Goal: Information Seeking & Learning: Understand process/instructions

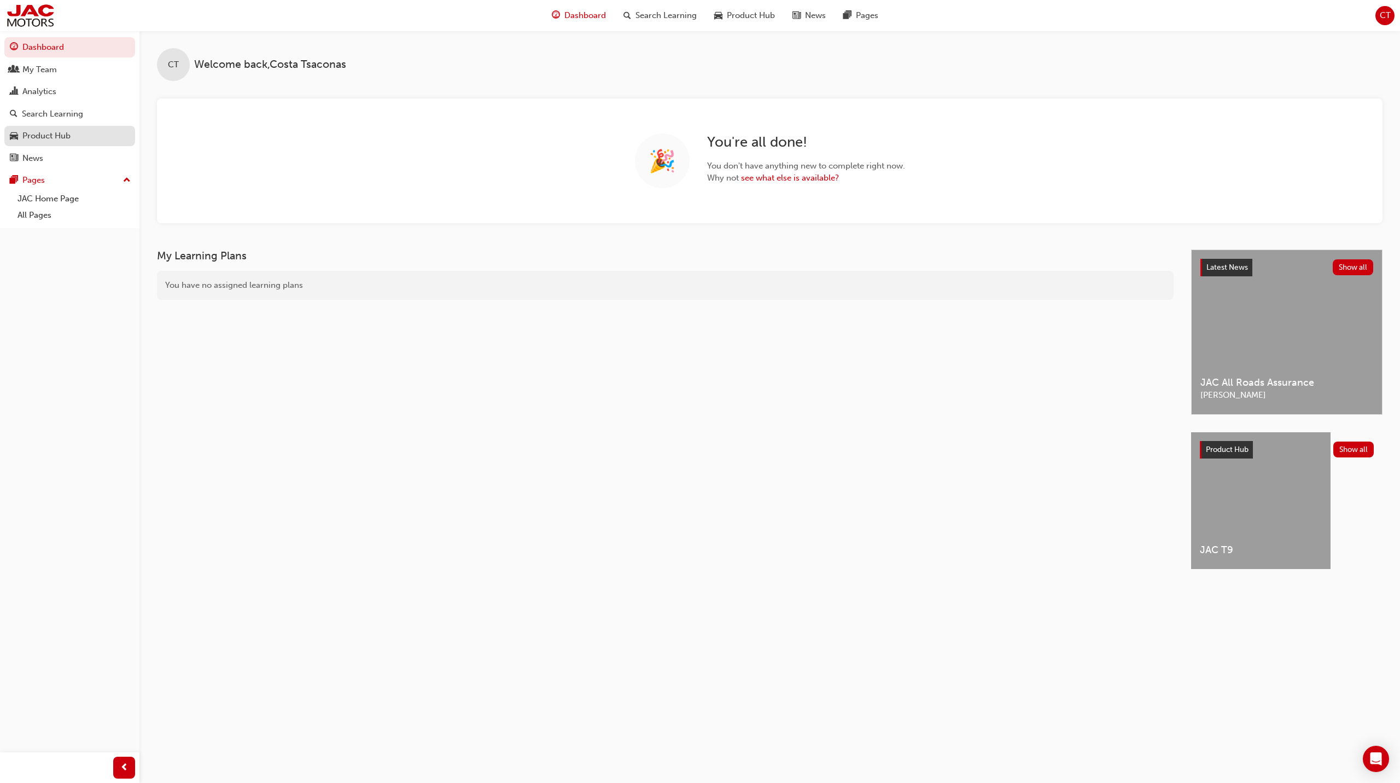
click at [49, 145] on link "Product Hub" at bounding box center [69, 136] width 131 height 20
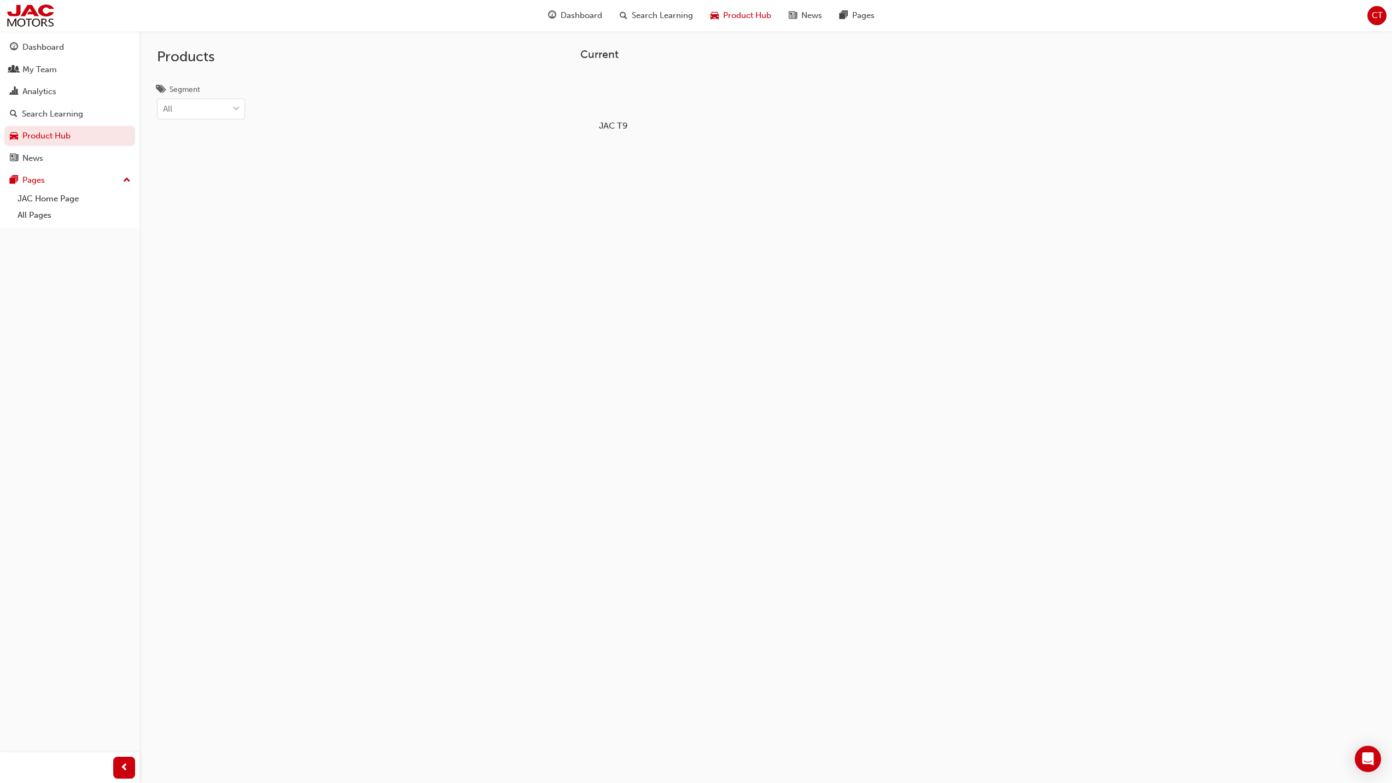
click at [618, 90] on div at bounding box center [612, 94] width 61 height 44
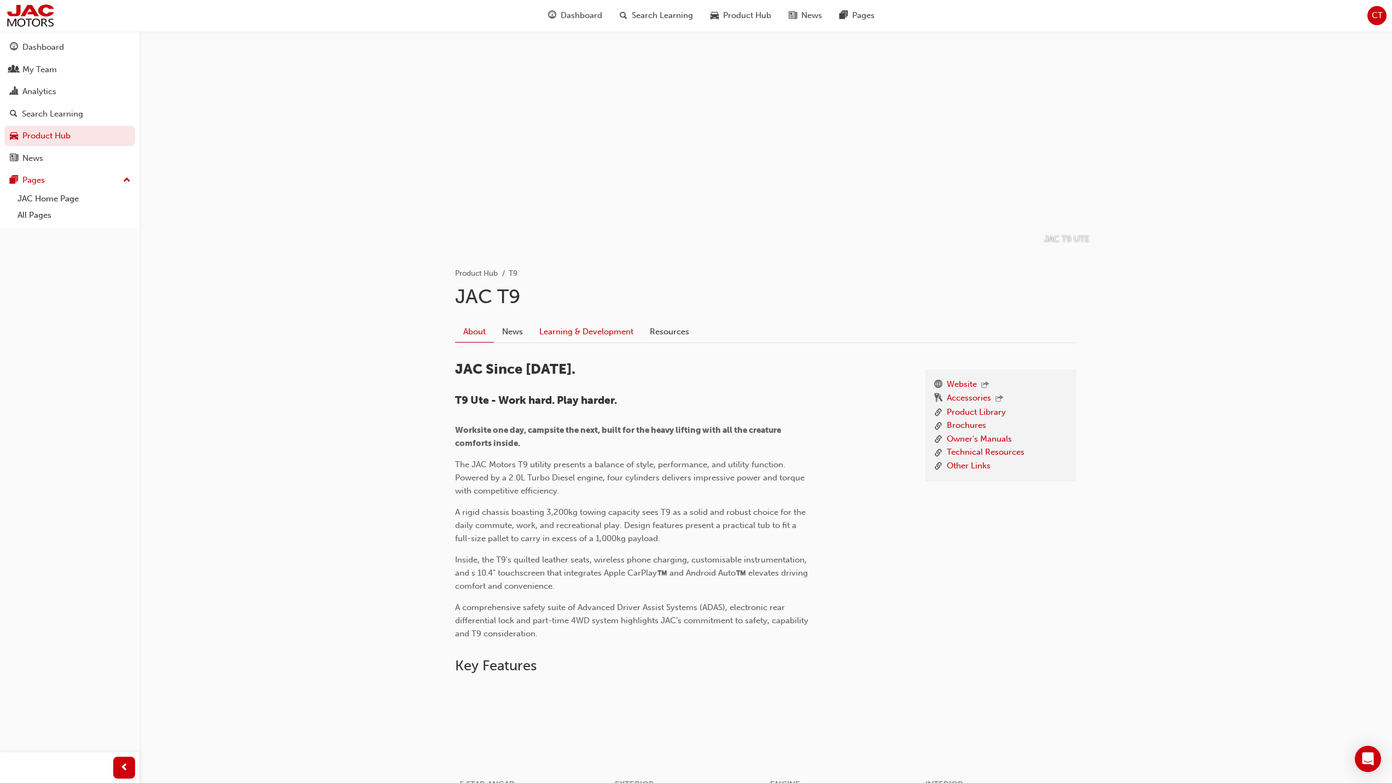
click at [584, 330] on link "Learning & Development" at bounding box center [586, 331] width 110 height 21
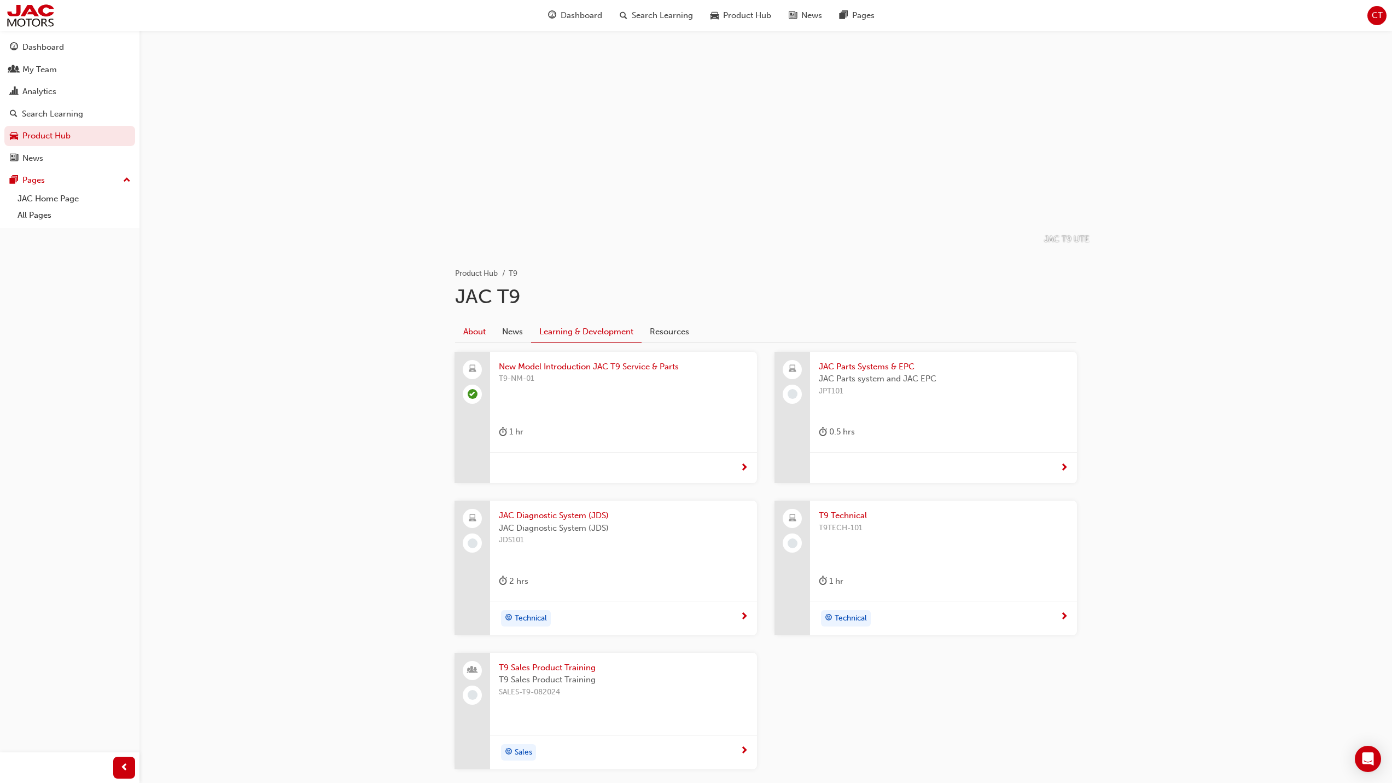
click at [479, 333] on link "About" at bounding box center [474, 331] width 39 height 21
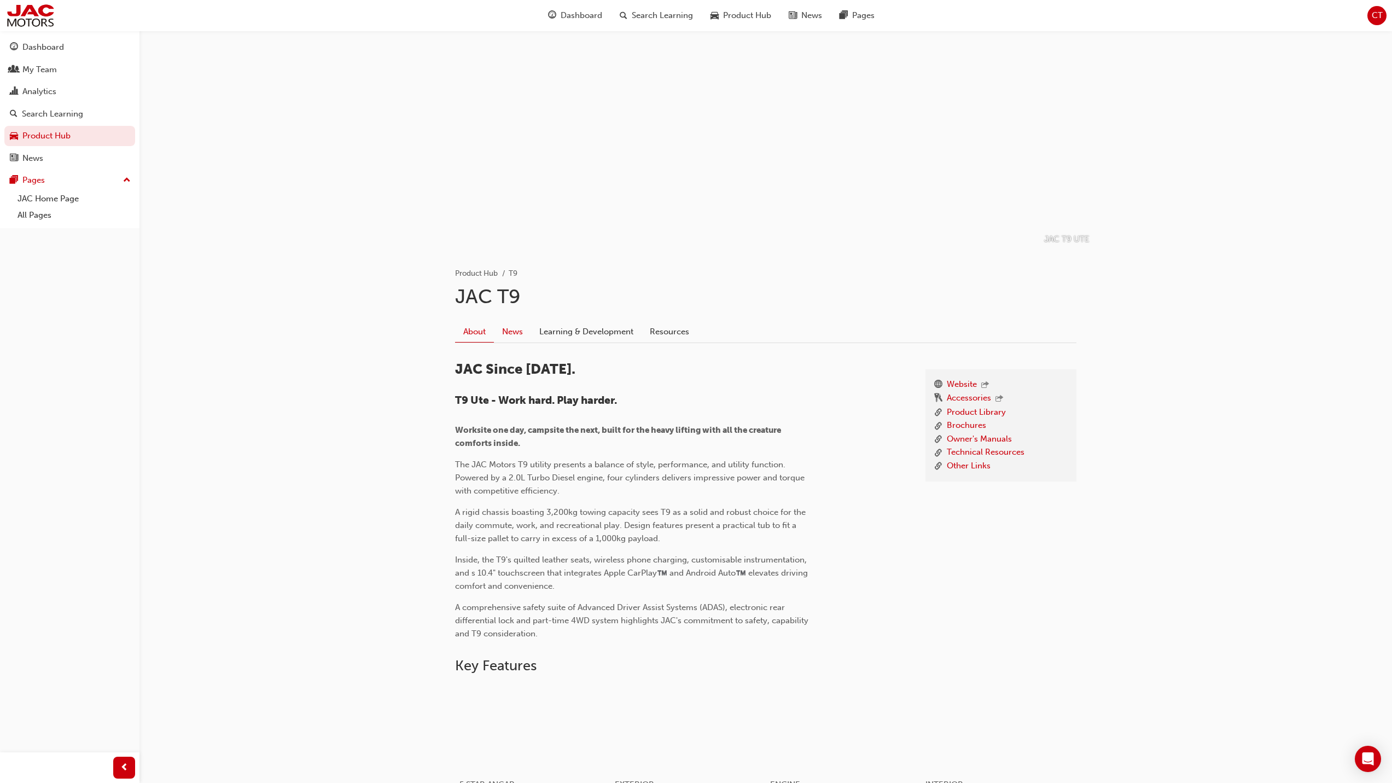
click at [513, 332] on link "News" at bounding box center [512, 331] width 37 height 21
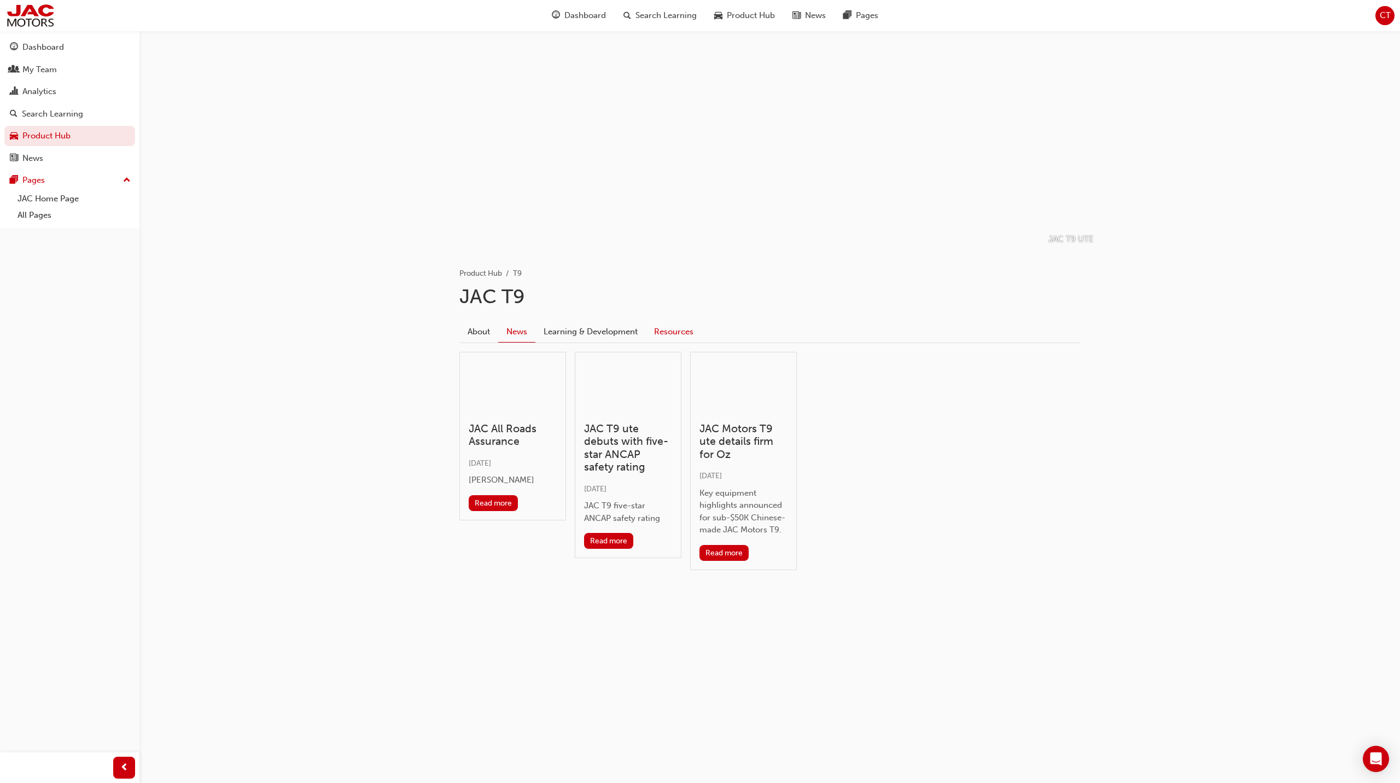
click at [665, 331] on link "Resources" at bounding box center [674, 331] width 56 height 21
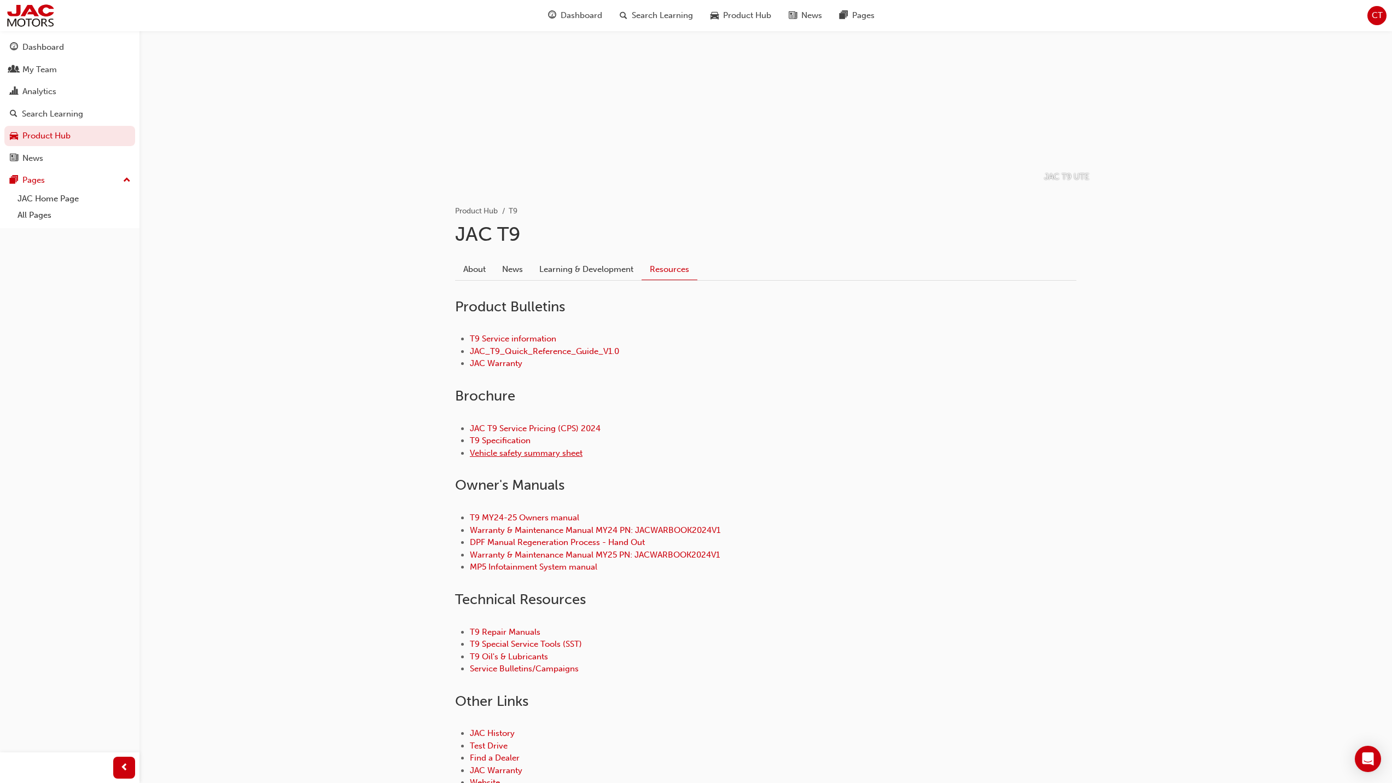
scroll to position [160, 0]
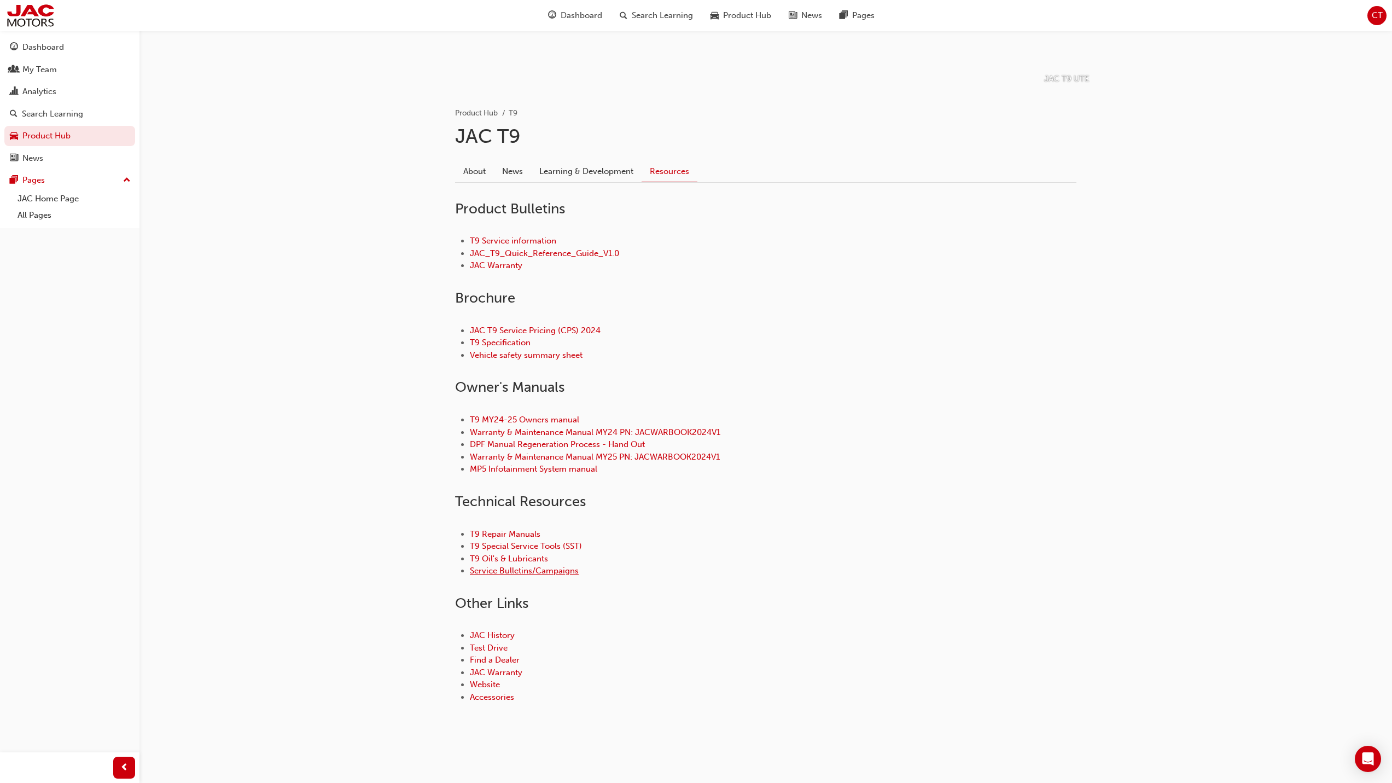
click at [521, 572] on link "Service Bulletins/Campaigns" at bounding box center [524, 571] width 109 height 10
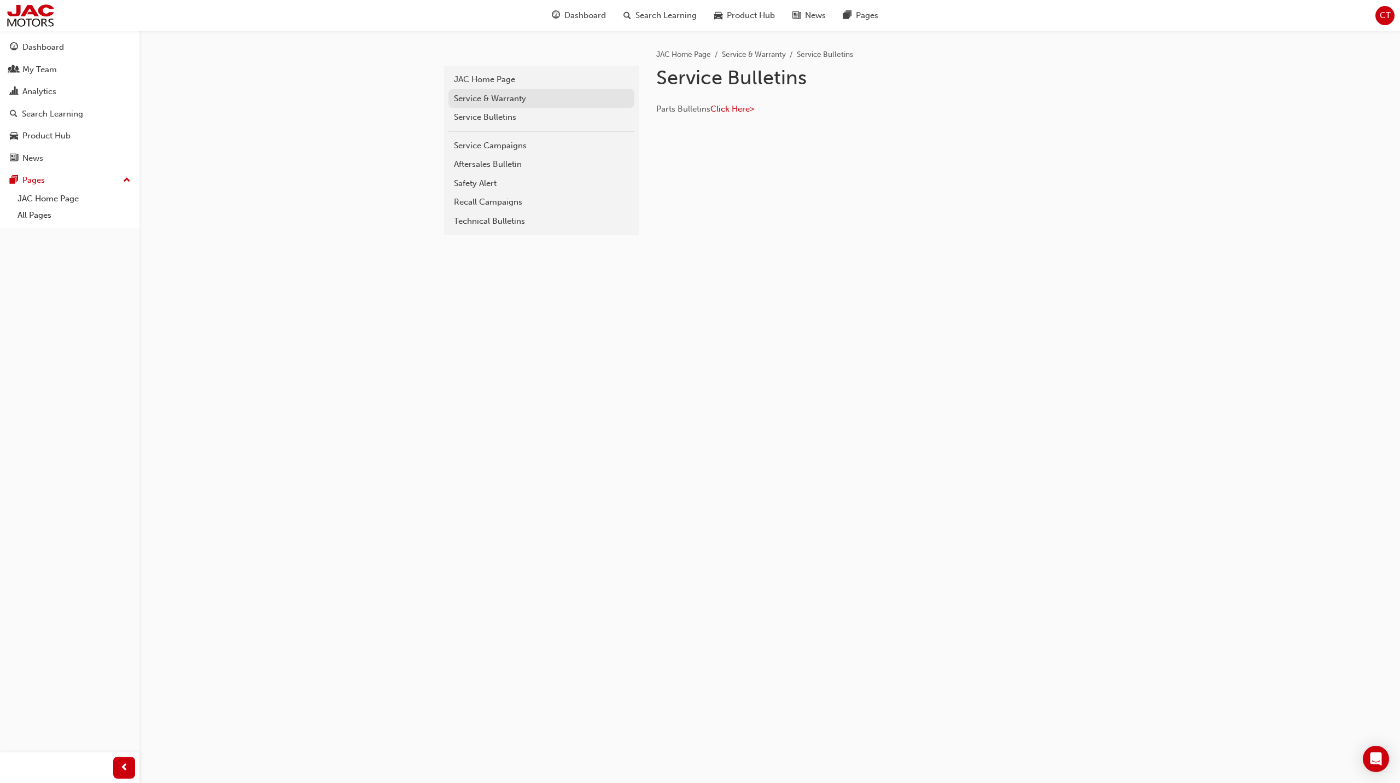
click at [518, 95] on div "Service & Warranty" at bounding box center [541, 98] width 175 height 13
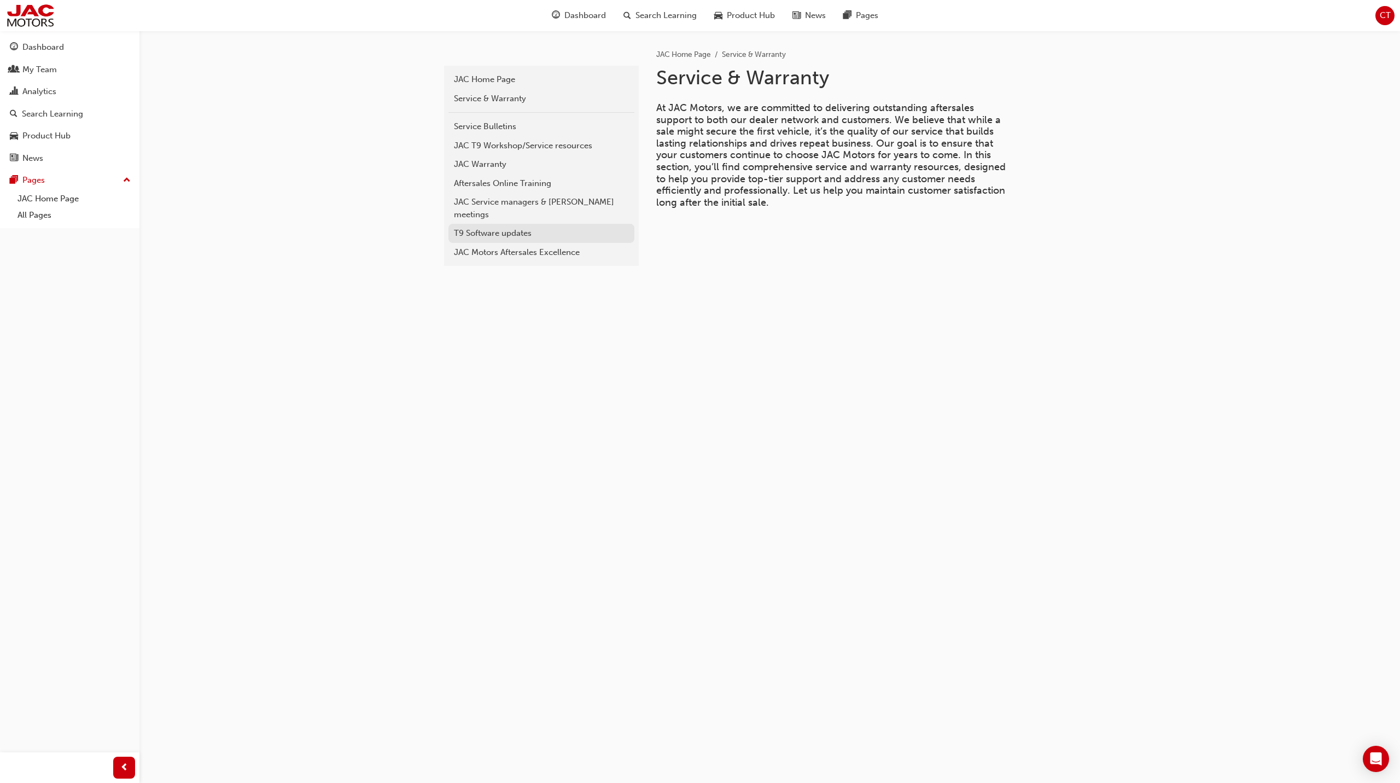
click at [566, 227] on div "T9 Software updates" at bounding box center [541, 233] width 175 height 13
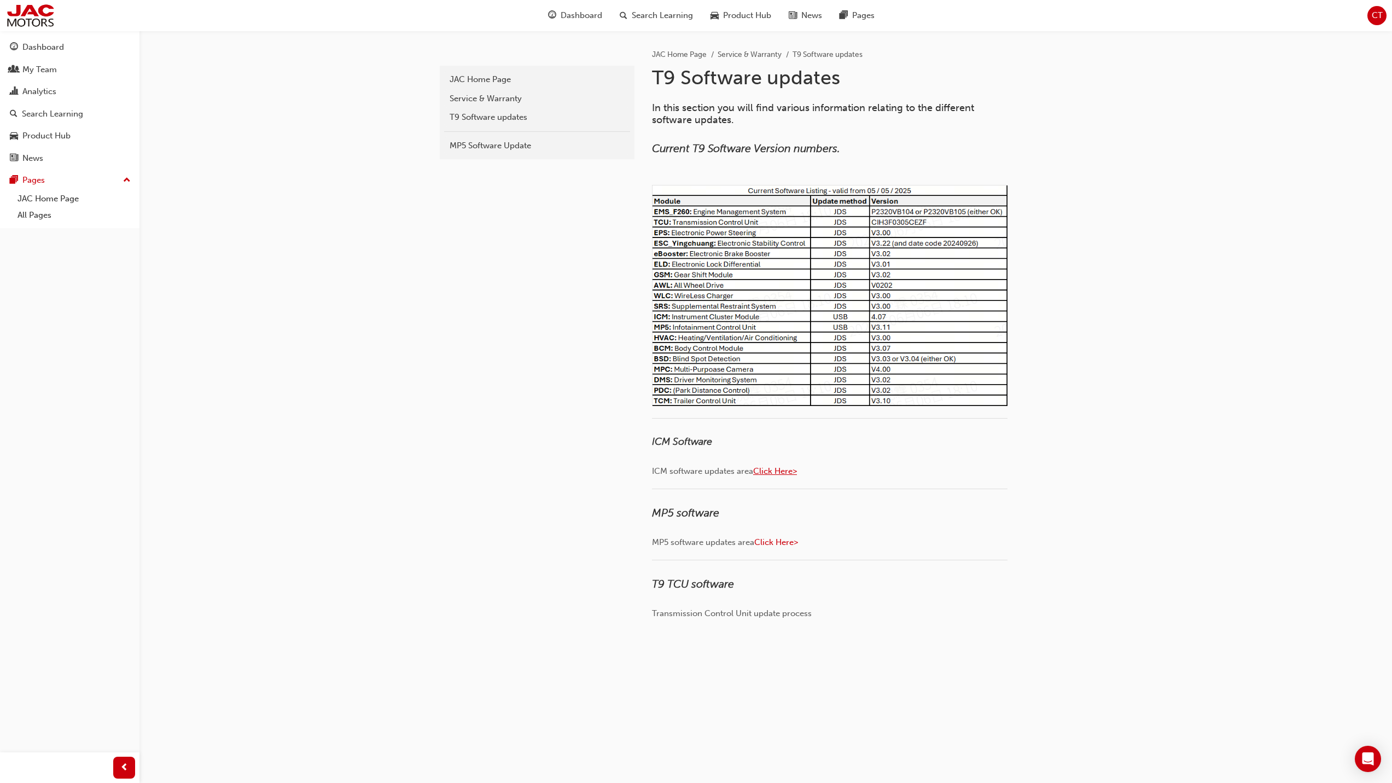
click at [765, 474] on span "Click Here>" at bounding box center [775, 471] width 44 height 10
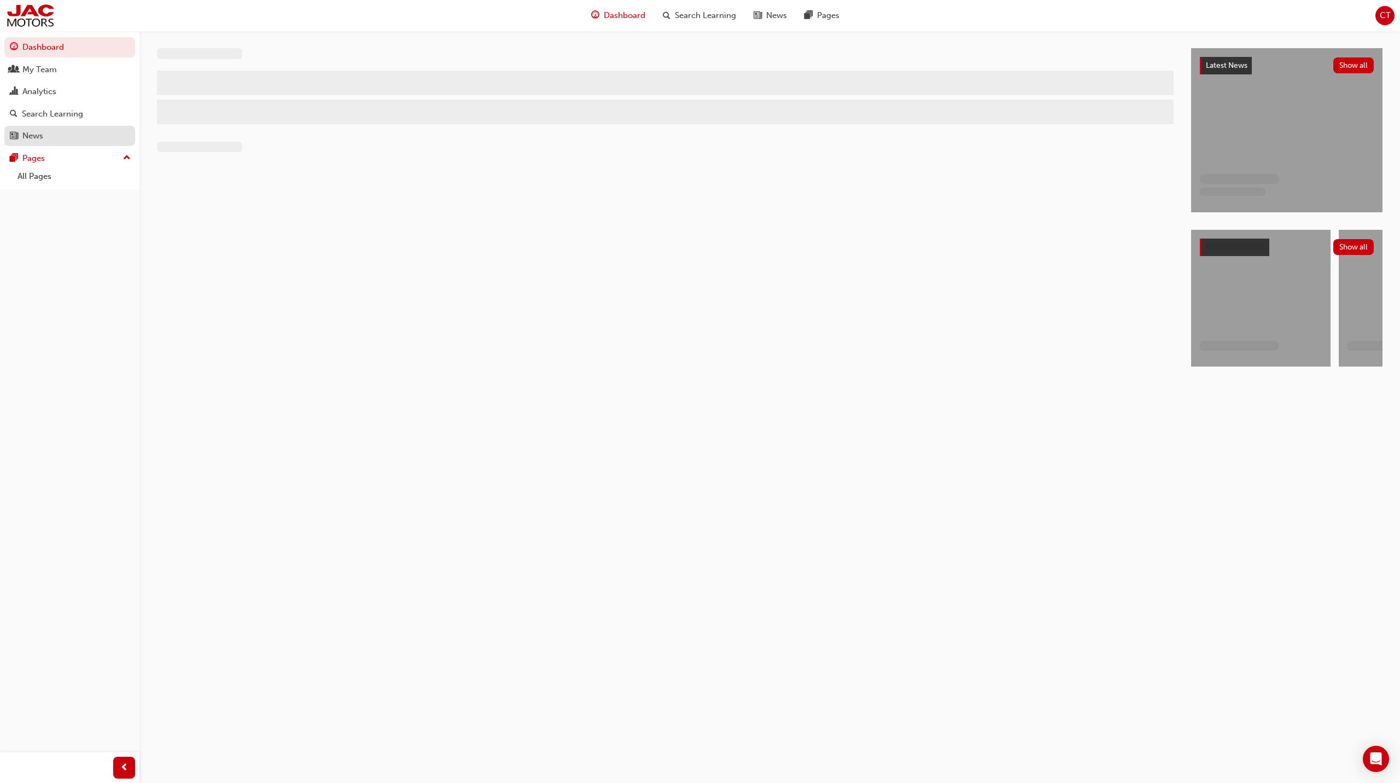
click at [91, 131] on div "News" at bounding box center [70, 136] width 120 height 14
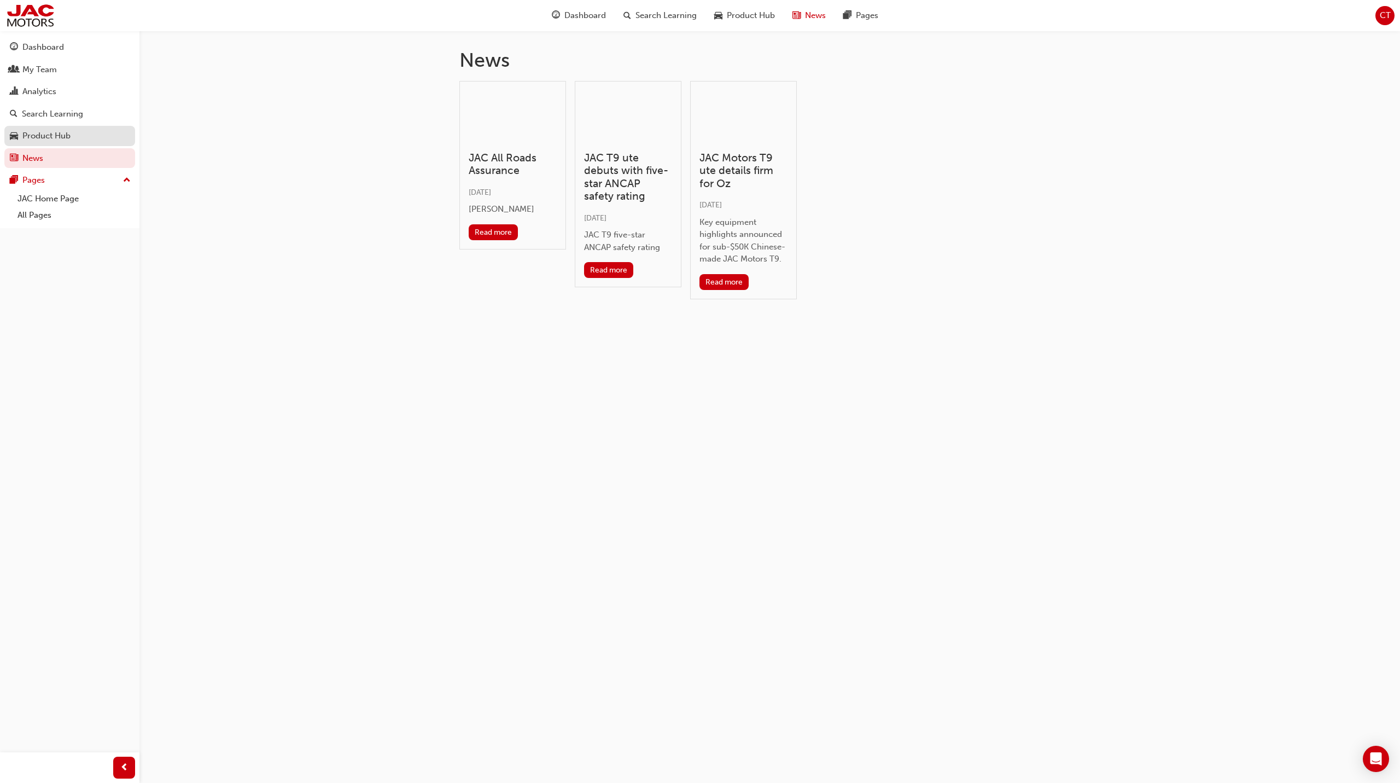
click at [92, 139] on div "Product Hub" at bounding box center [70, 136] width 120 height 14
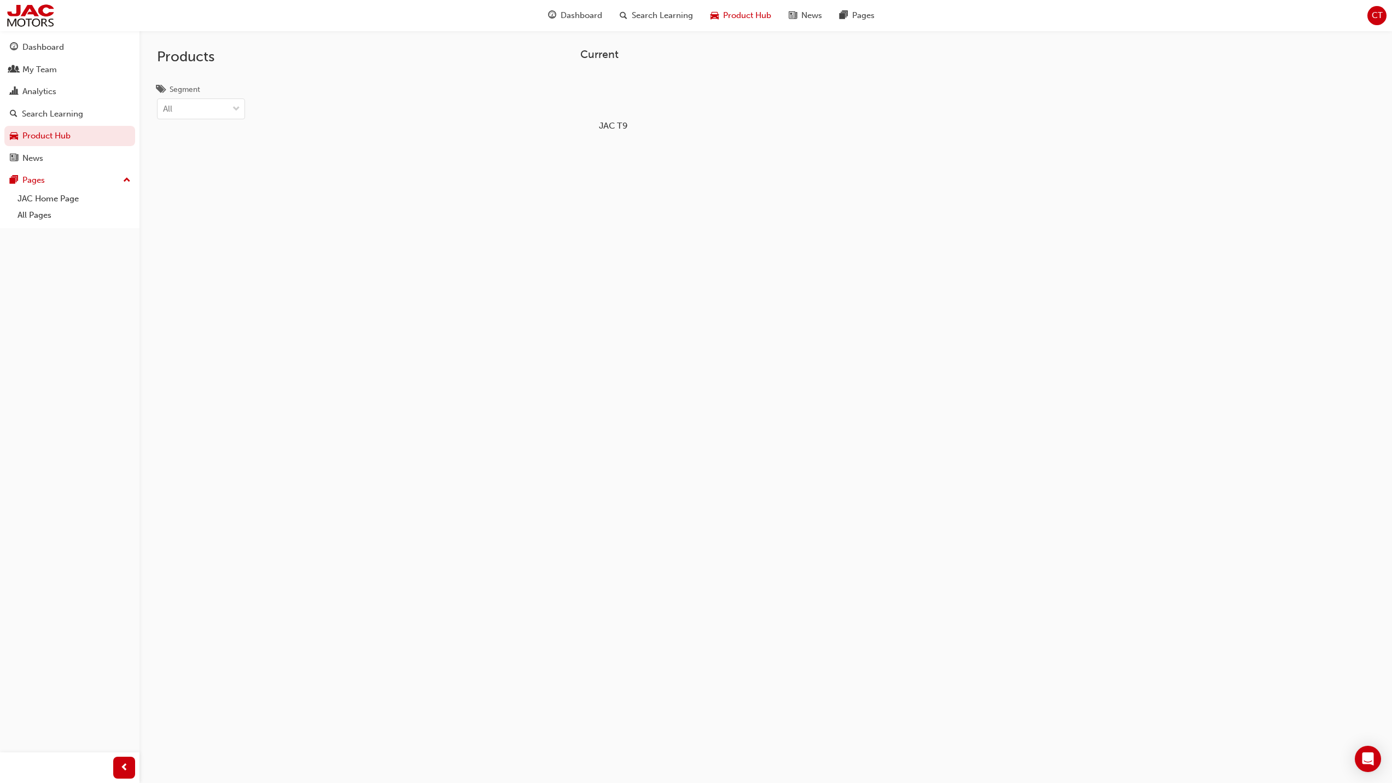
click at [620, 101] on div at bounding box center [612, 94] width 61 height 44
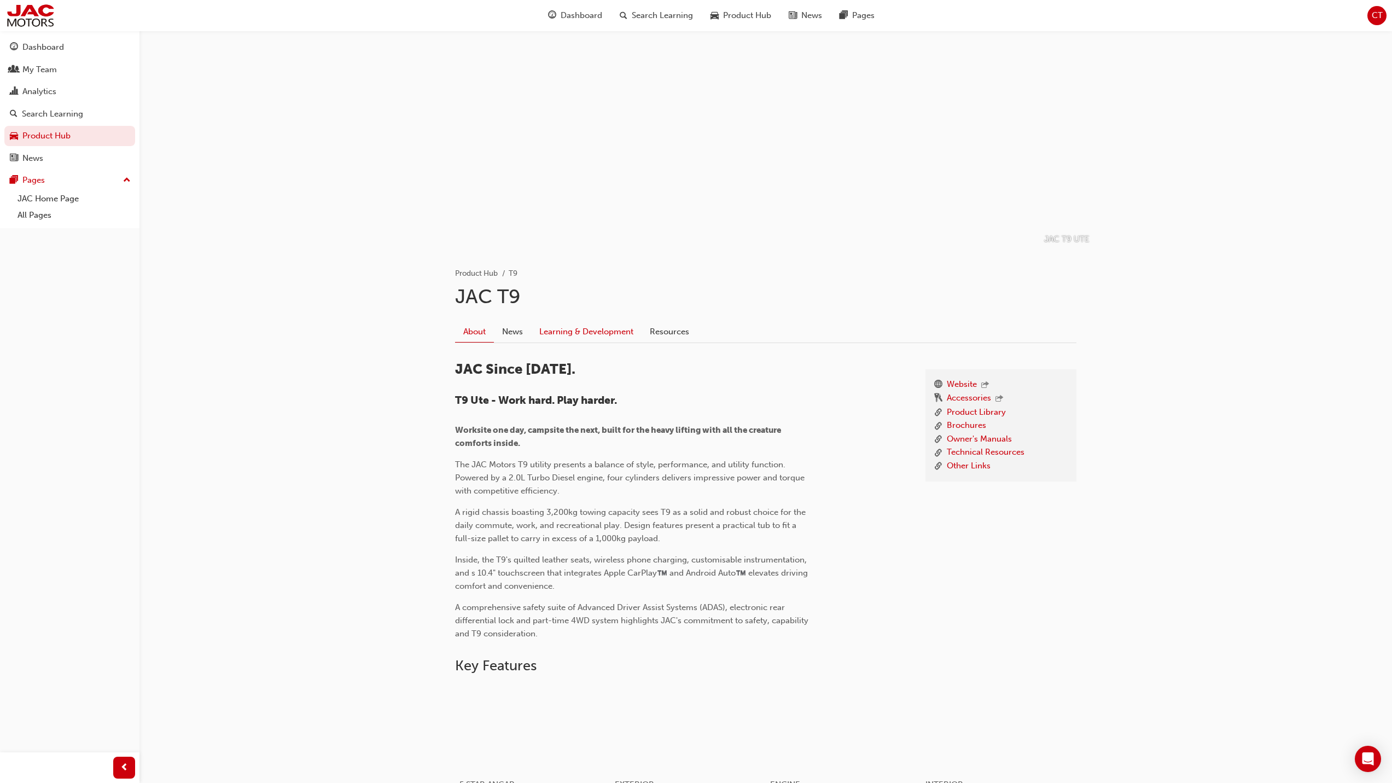
click at [579, 325] on link "Learning & Development" at bounding box center [586, 331] width 110 height 21
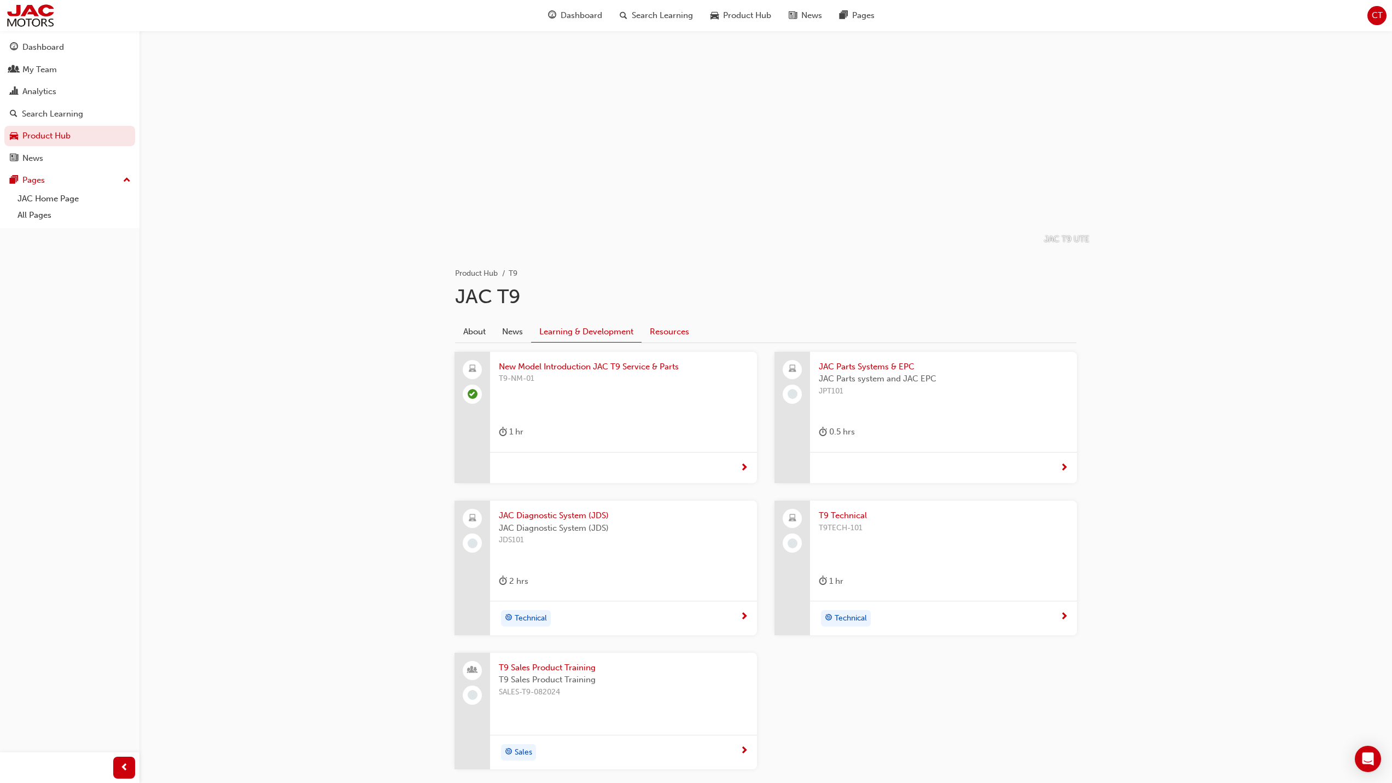
click at [650, 329] on link "Resources" at bounding box center [670, 331] width 56 height 21
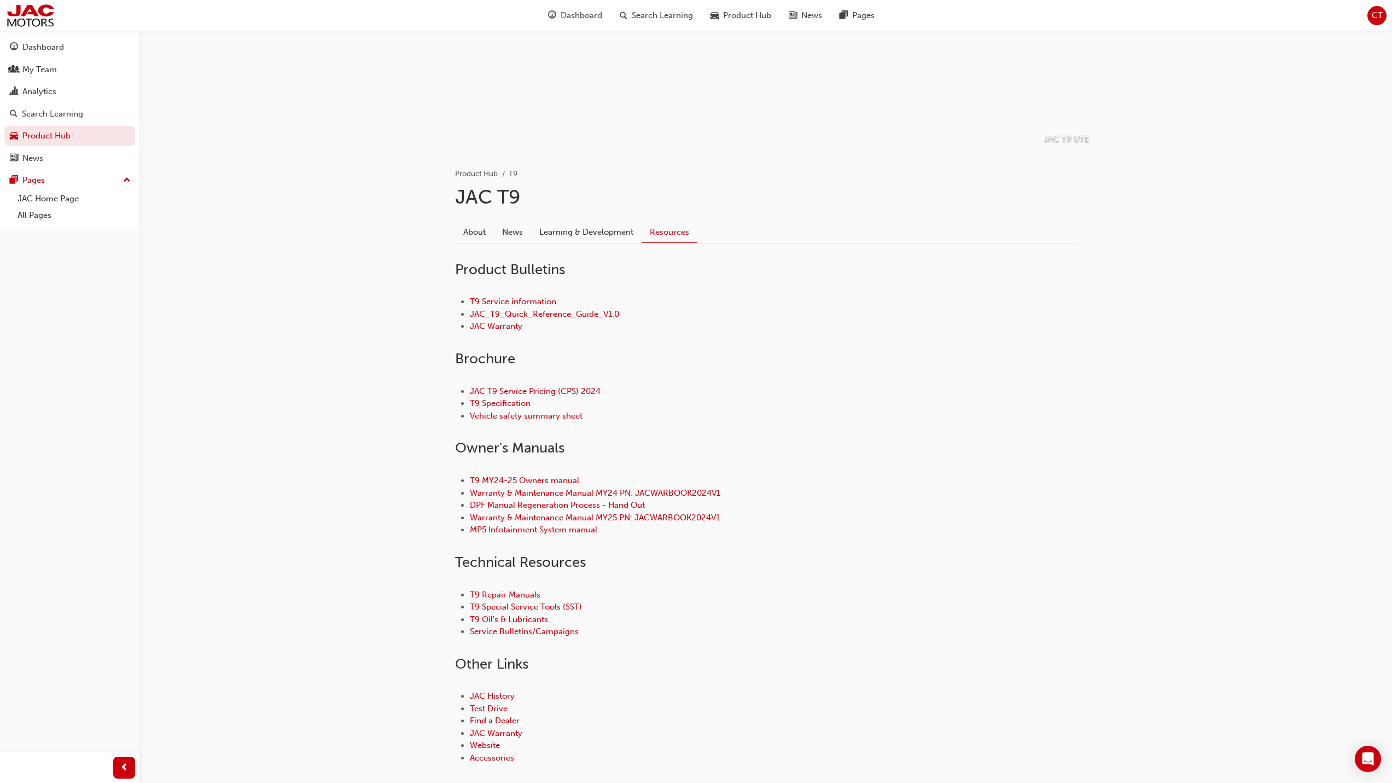
scroll to position [160, 0]
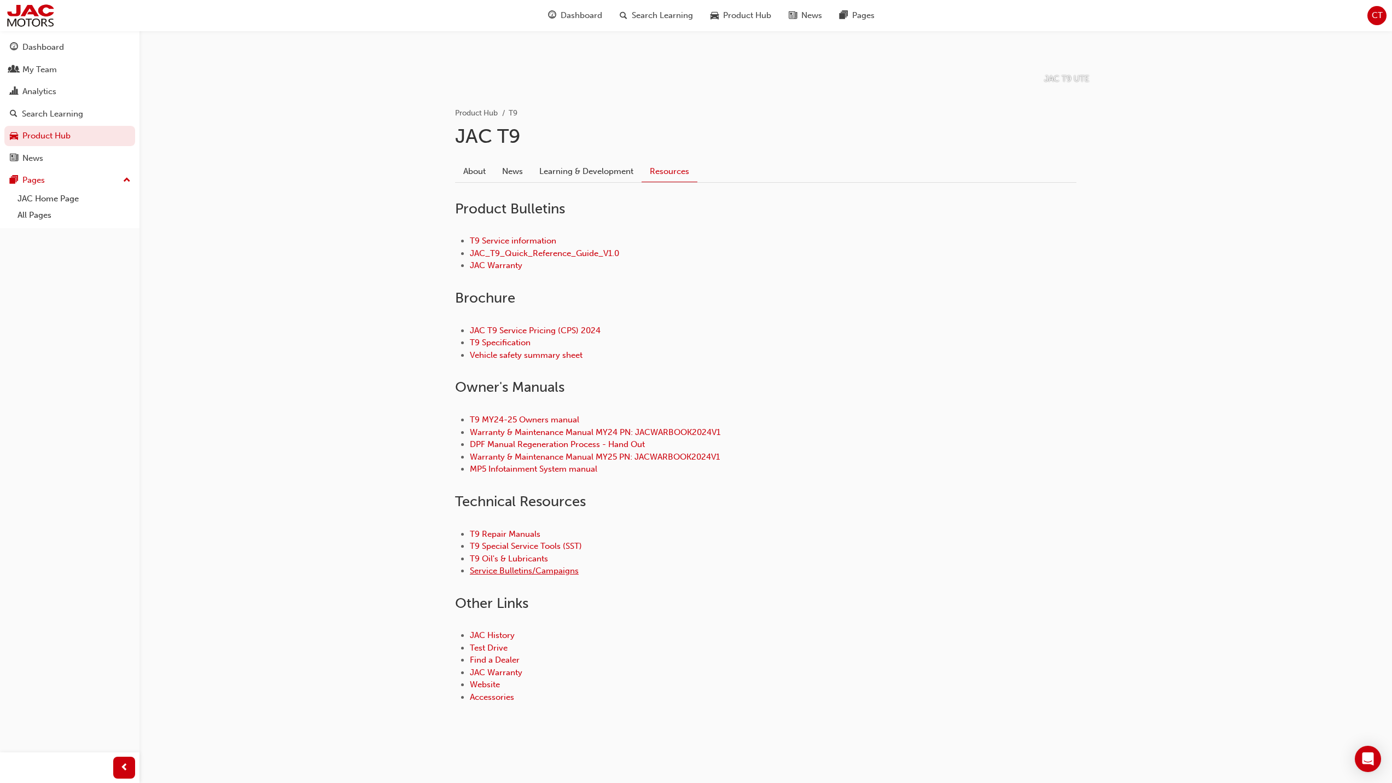
click at [508, 573] on link "Service Bulletins/Campaigns" at bounding box center [524, 571] width 109 height 10
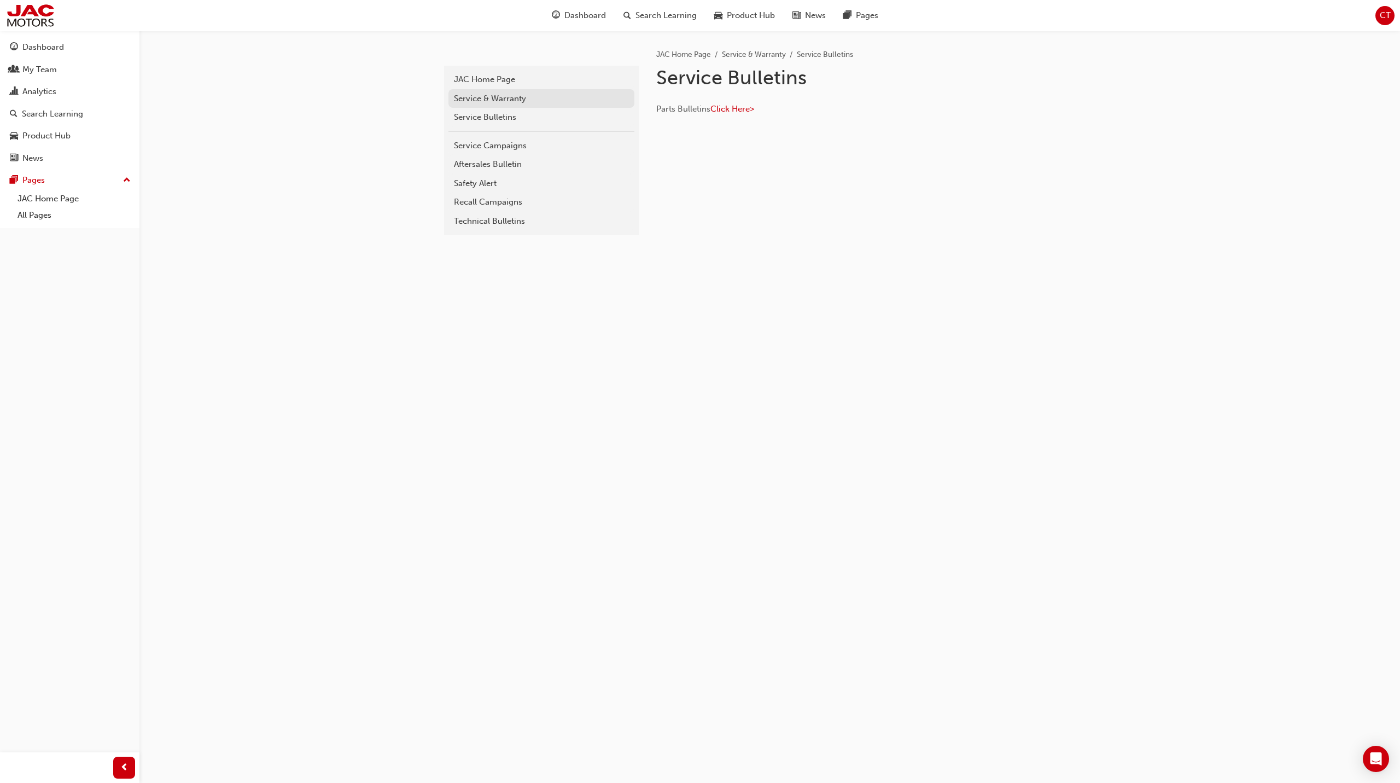
click at [503, 100] on div "Service & Warranty" at bounding box center [541, 98] width 175 height 13
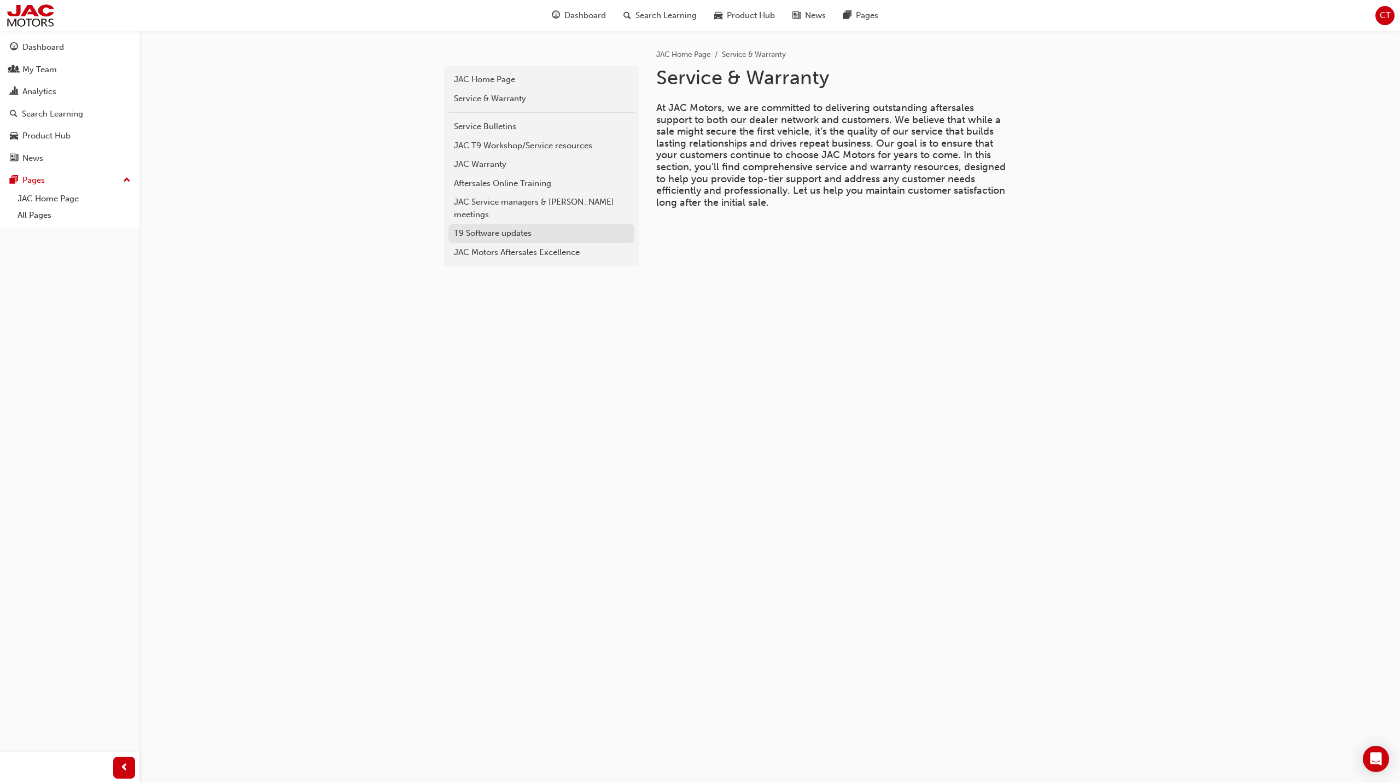
click at [509, 227] on div "T9 Software updates" at bounding box center [541, 233] width 175 height 13
